Goal: Transaction & Acquisition: Purchase product/service

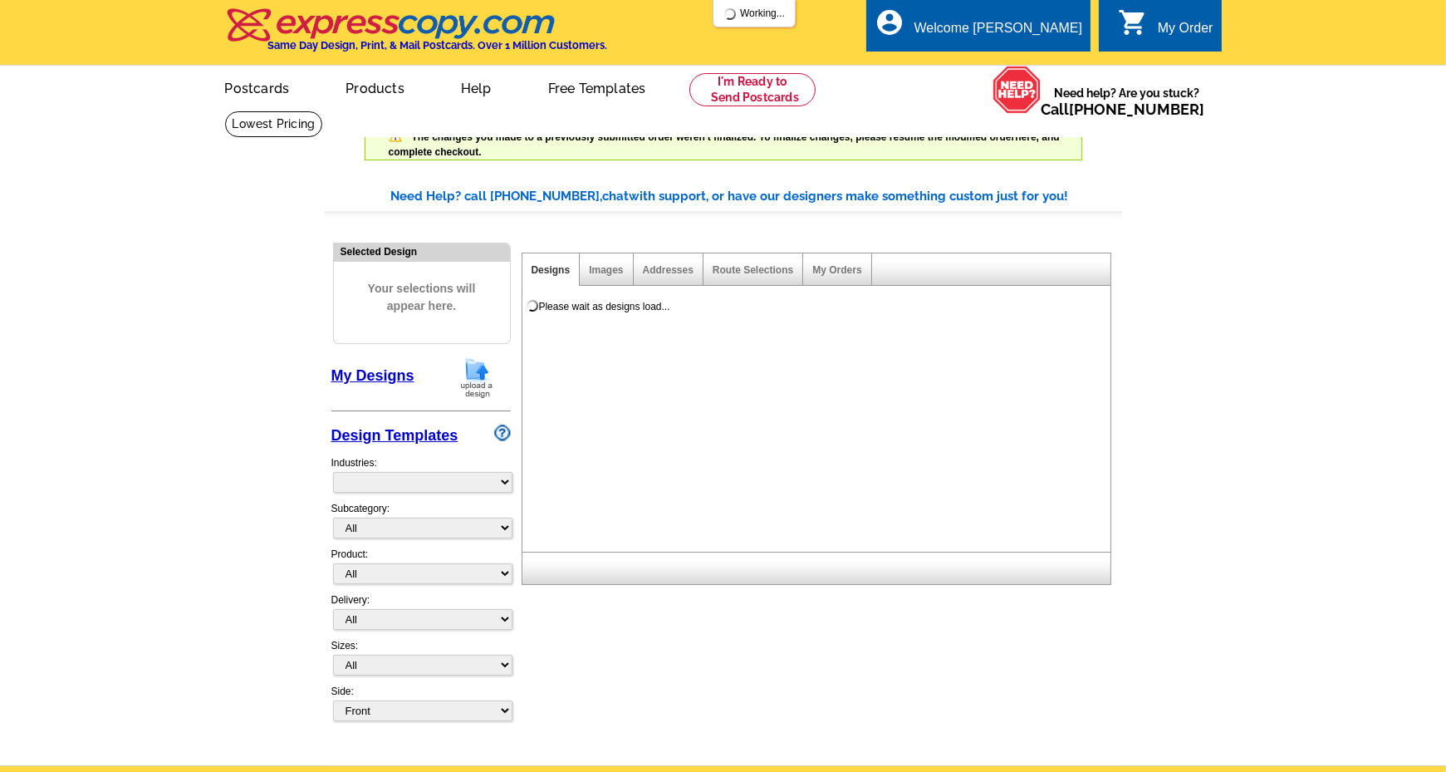
select select "785"
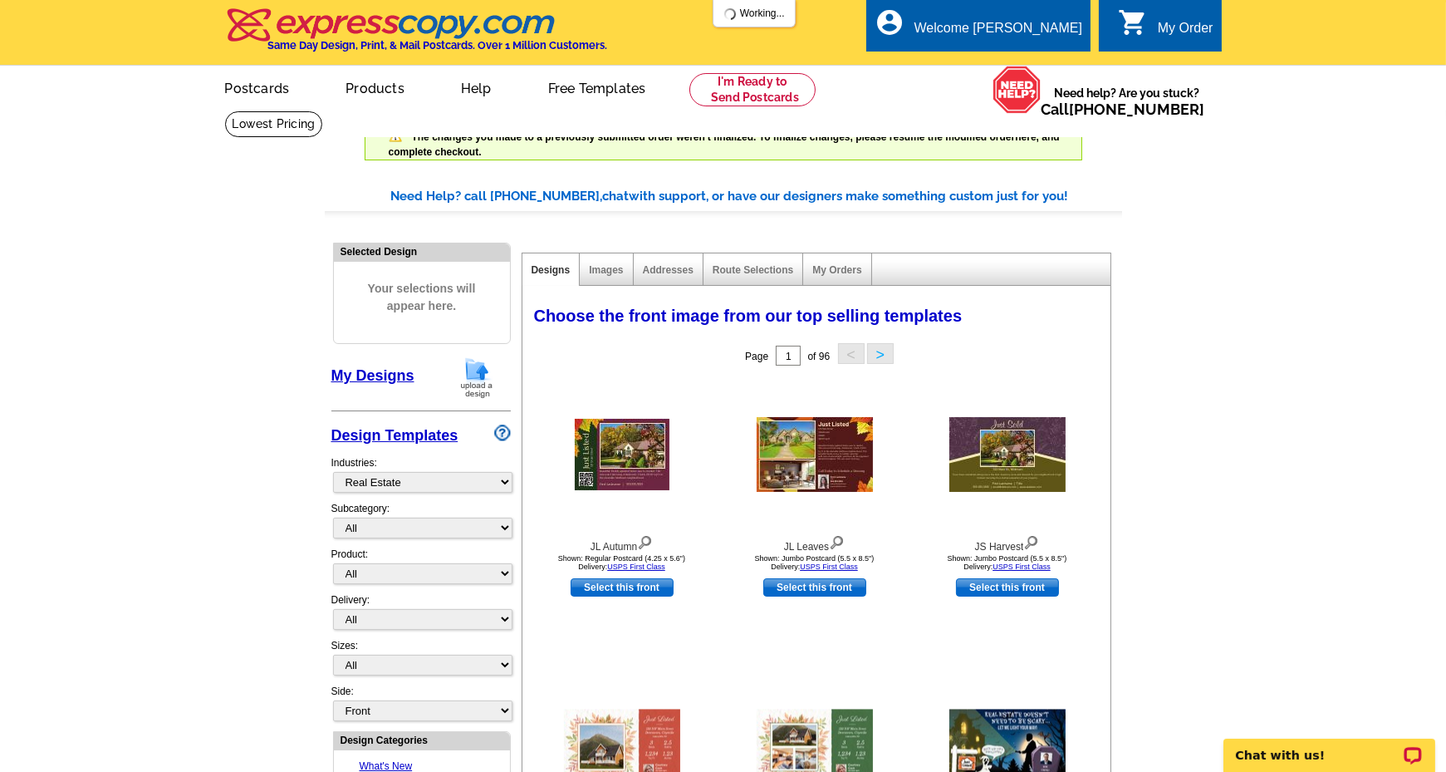
click at [410, 375] on link "My Designs" at bounding box center [372, 375] width 83 height 17
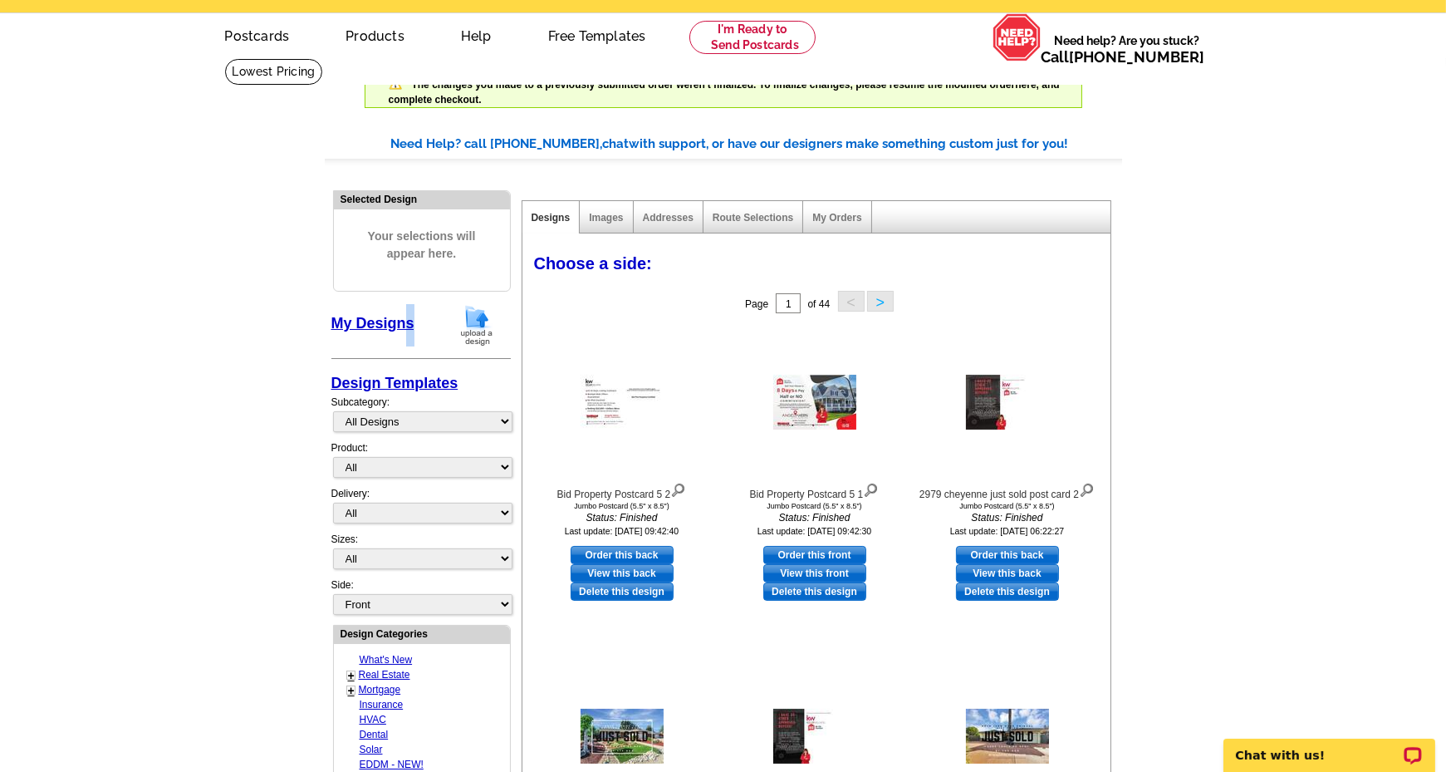
scroll to position [83, 0]
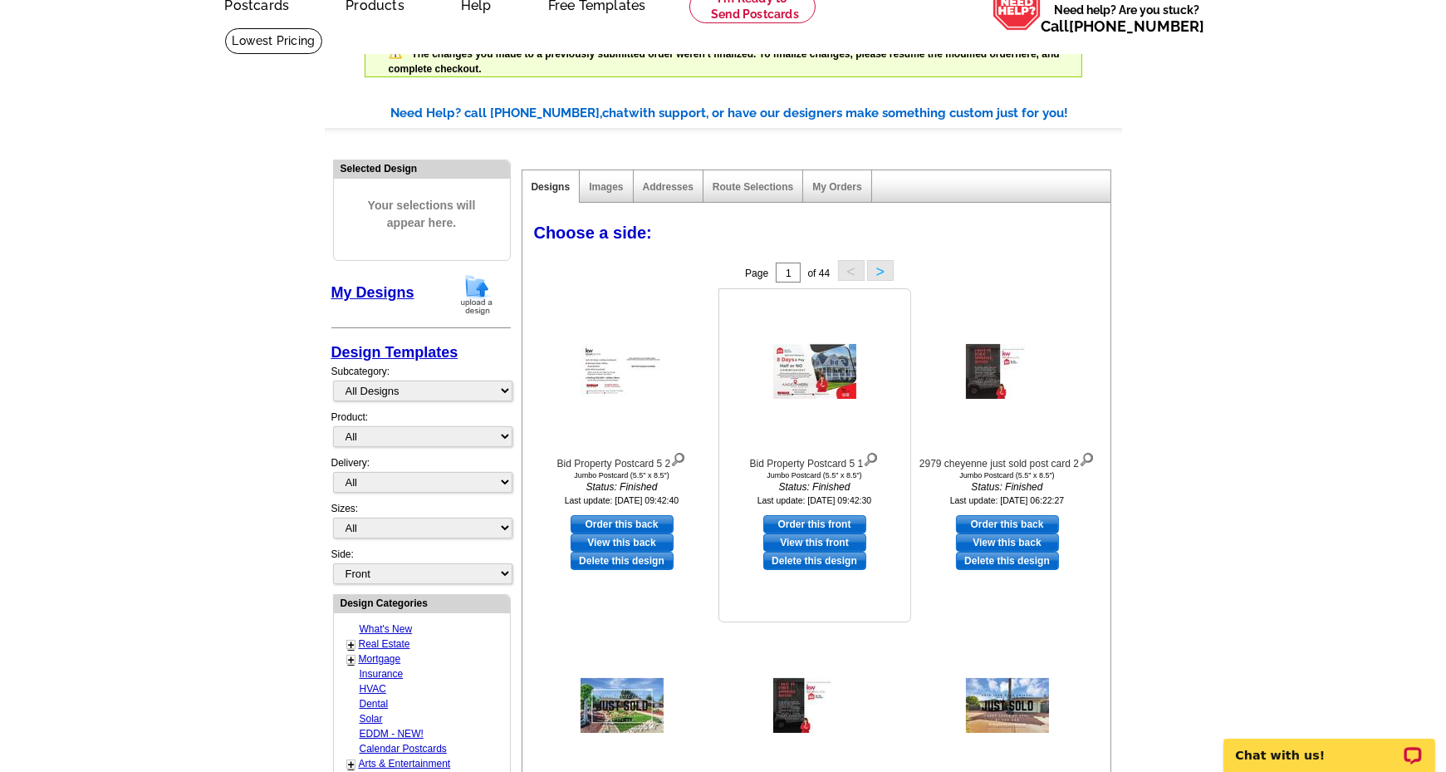
click at [824, 526] on link "Order this front" at bounding box center [815, 524] width 103 height 18
select select "2"
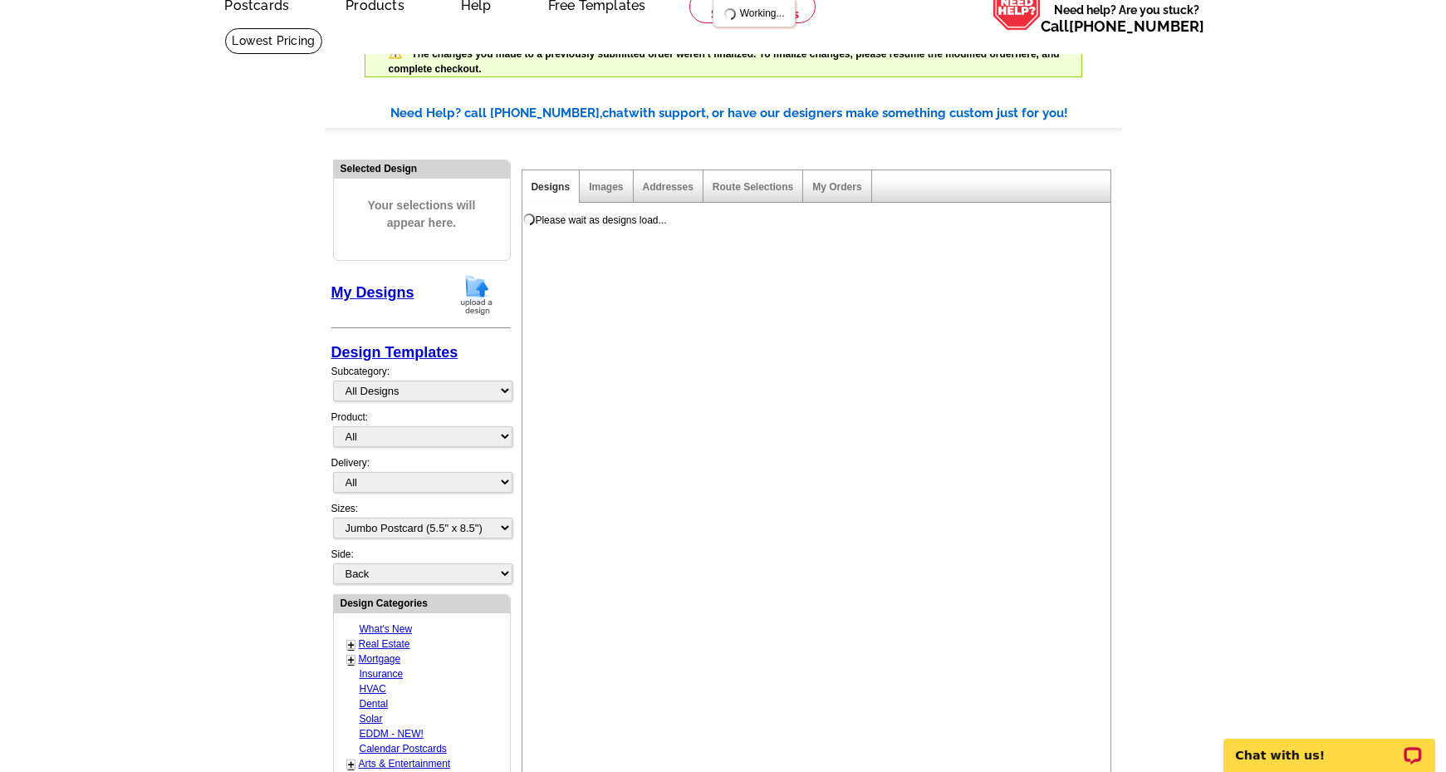
scroll to position [0, 0]
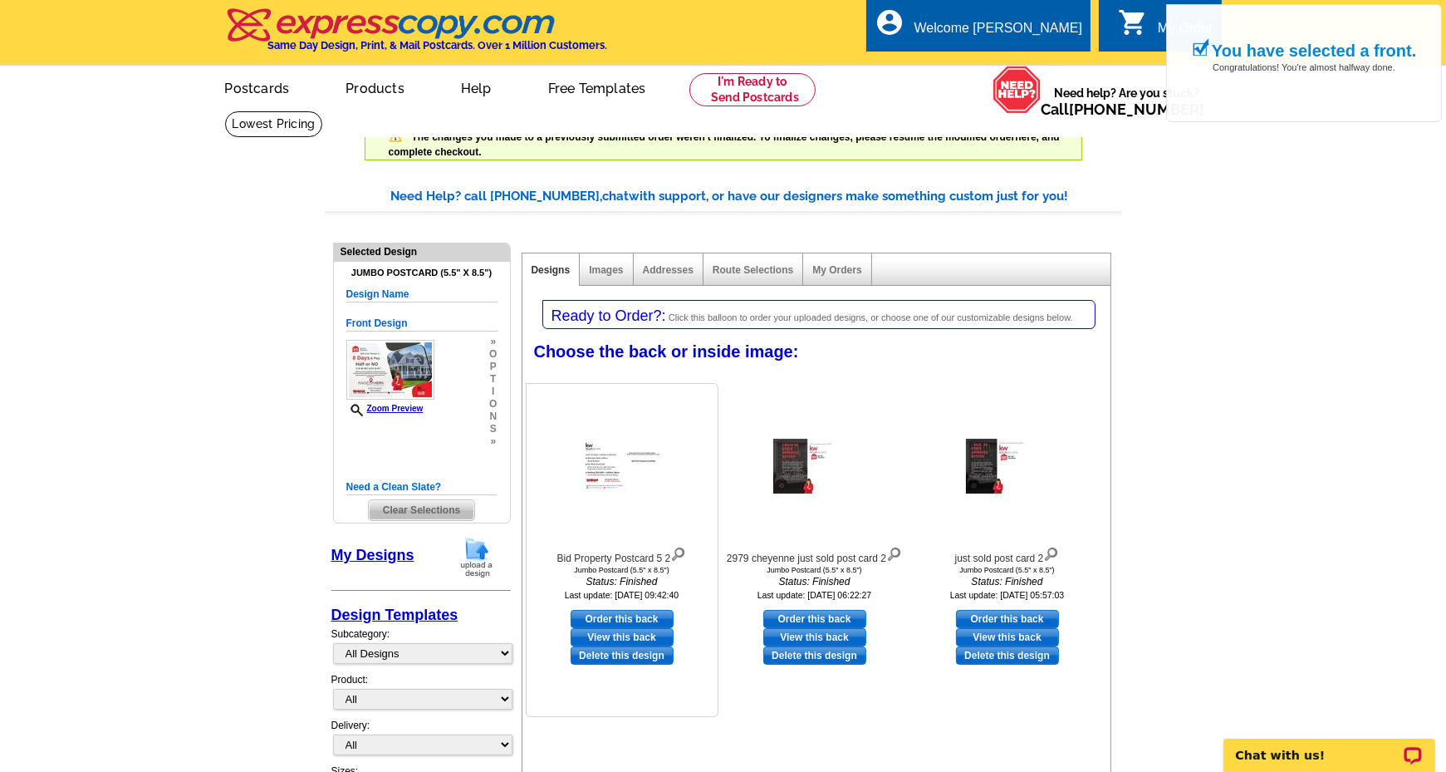
click at [626, 615] on link "Order this back" at bounding box center [622, 619] width 103 height 18
select select "front"
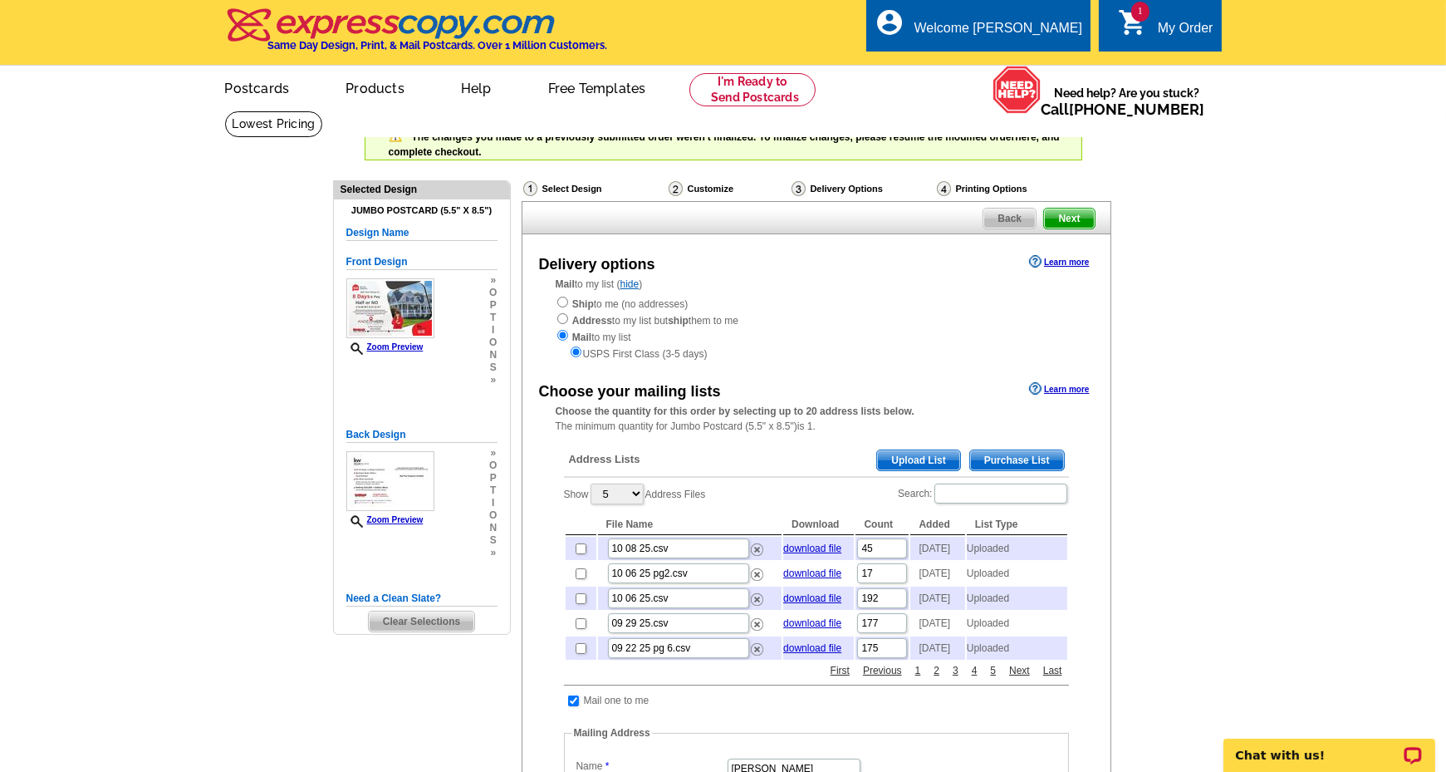
click at [931, 462] on span "Upload List" at bounding box center [918, 460] width 82 height 20
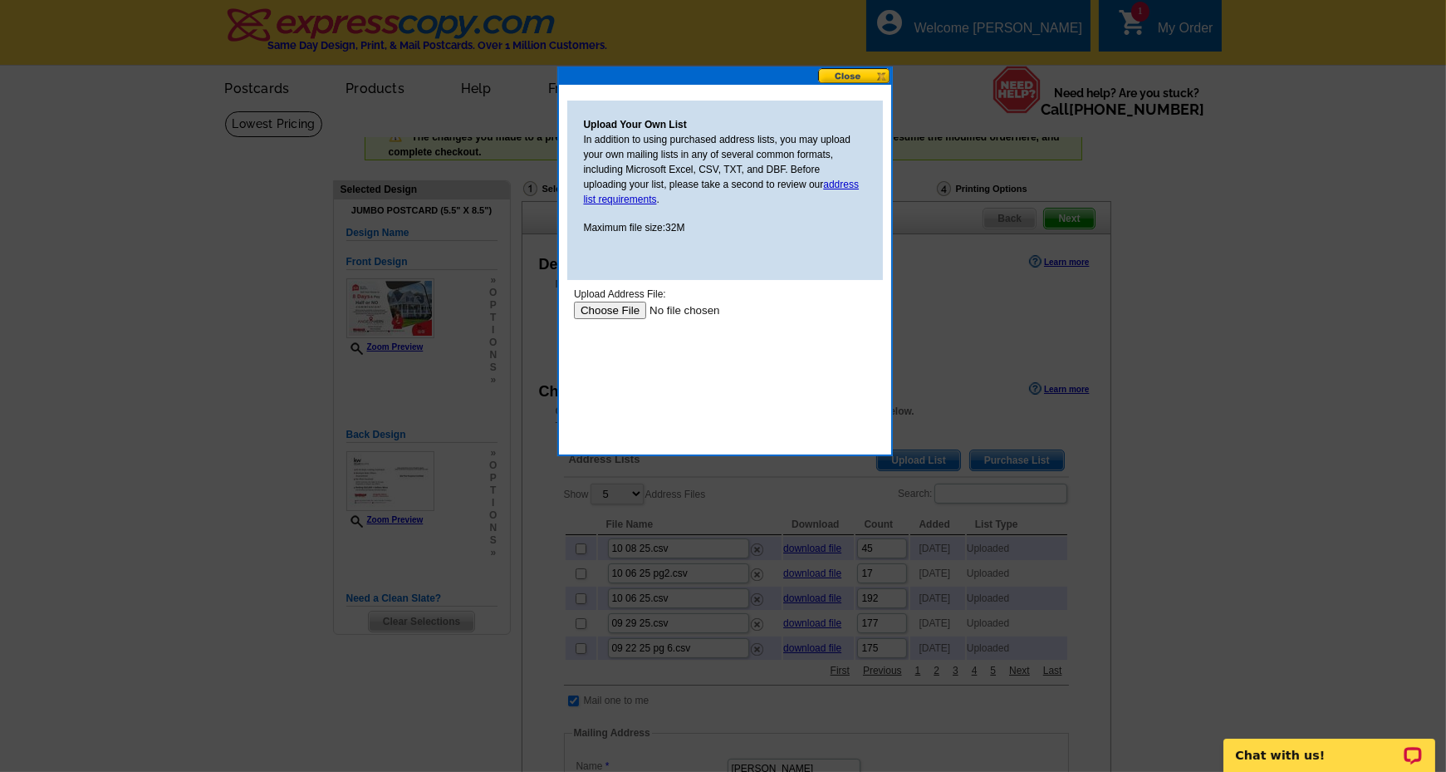
click at [617, 306] on input "file" at bounding box center [678, 309] width 210 height 17
